Goal: Navigation & Orientation: Understand site structure

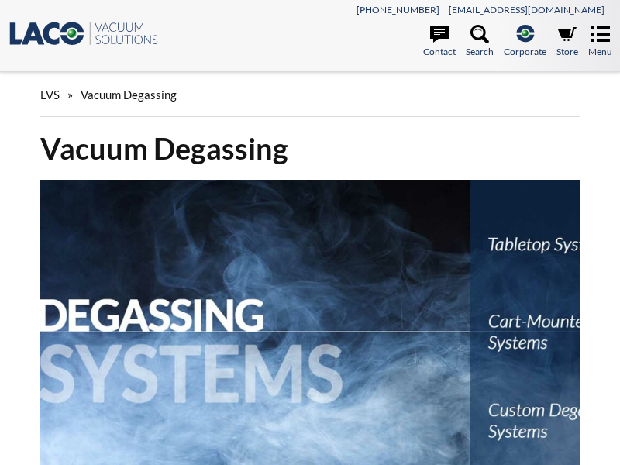
select select "Language Translate Widget"
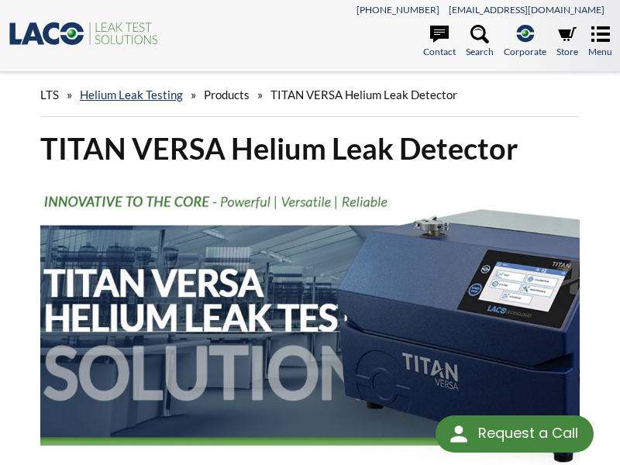
select select "Language Translate Widget"
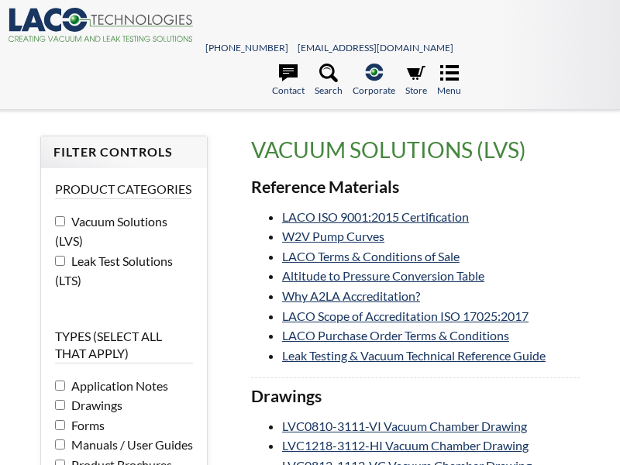
select select "Language Translate Widget"
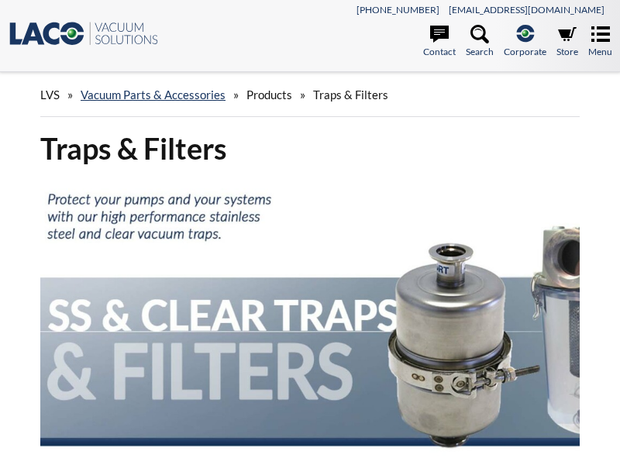
select select "Language Translate Widget"
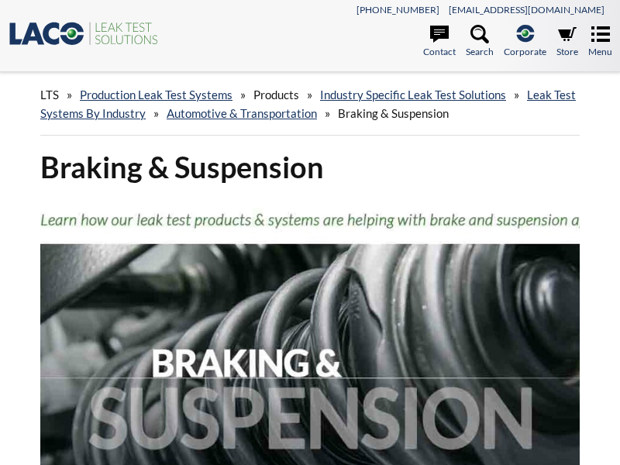
select select "Language Translate Widget"
